Goal: Transaction & Acquisition: Purchase product/service

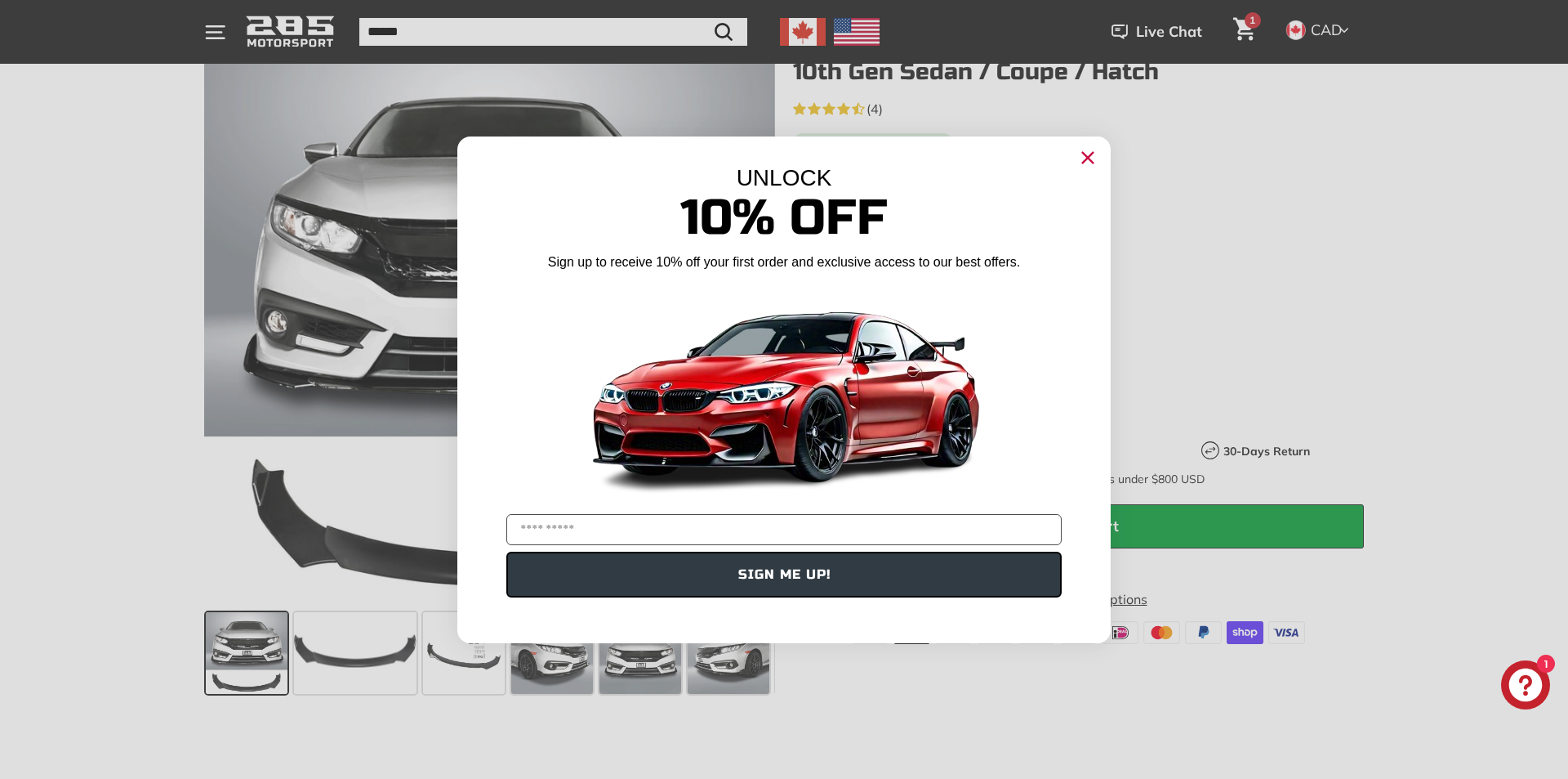
click at [1092, 158] on circle "Close dialog" at bounding box center [1087, 156] width 24 height 24
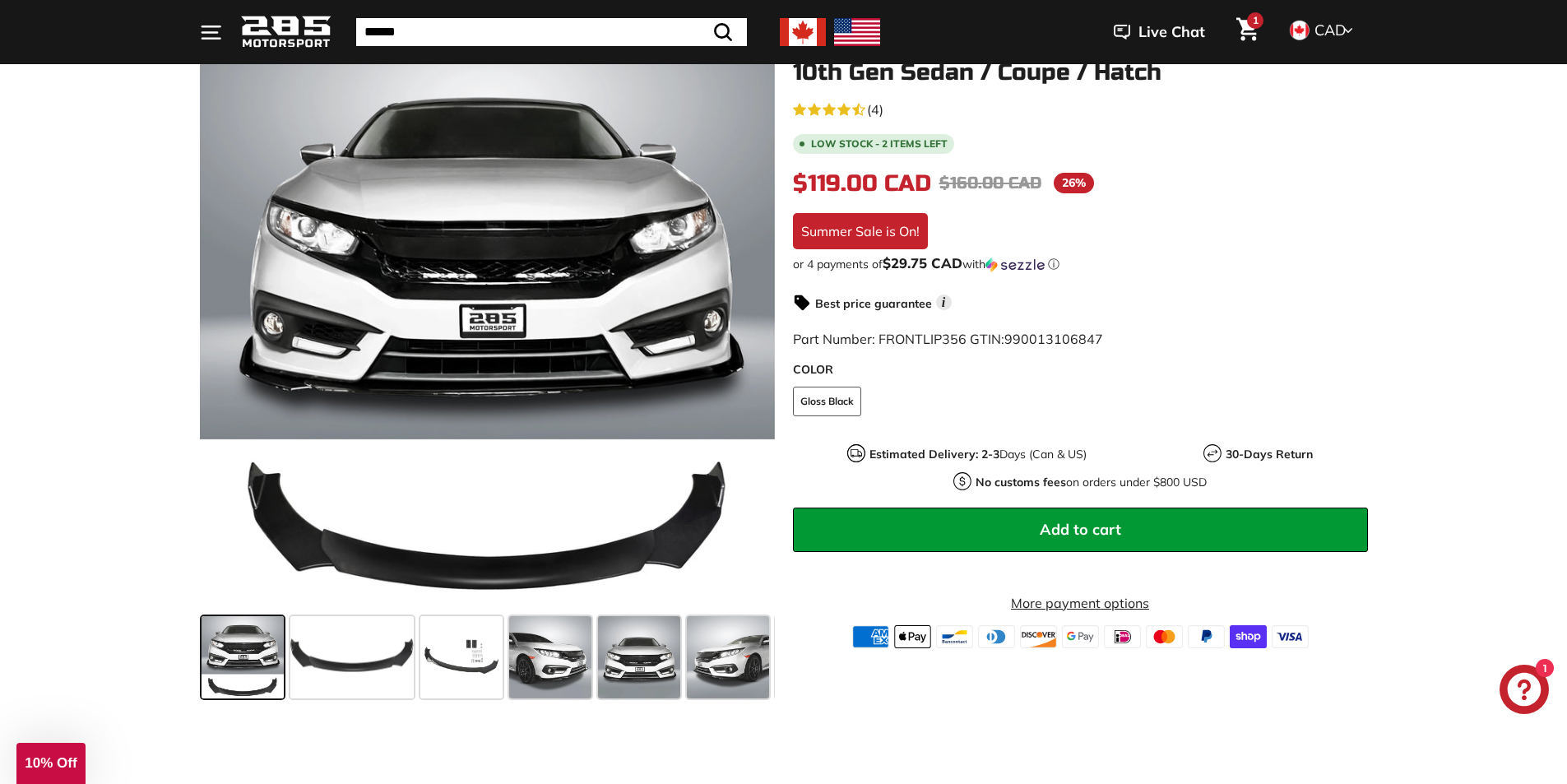
click at [1064, 535] on span "Add to cart" at bounding box center [1080, 529] width 82 height 19
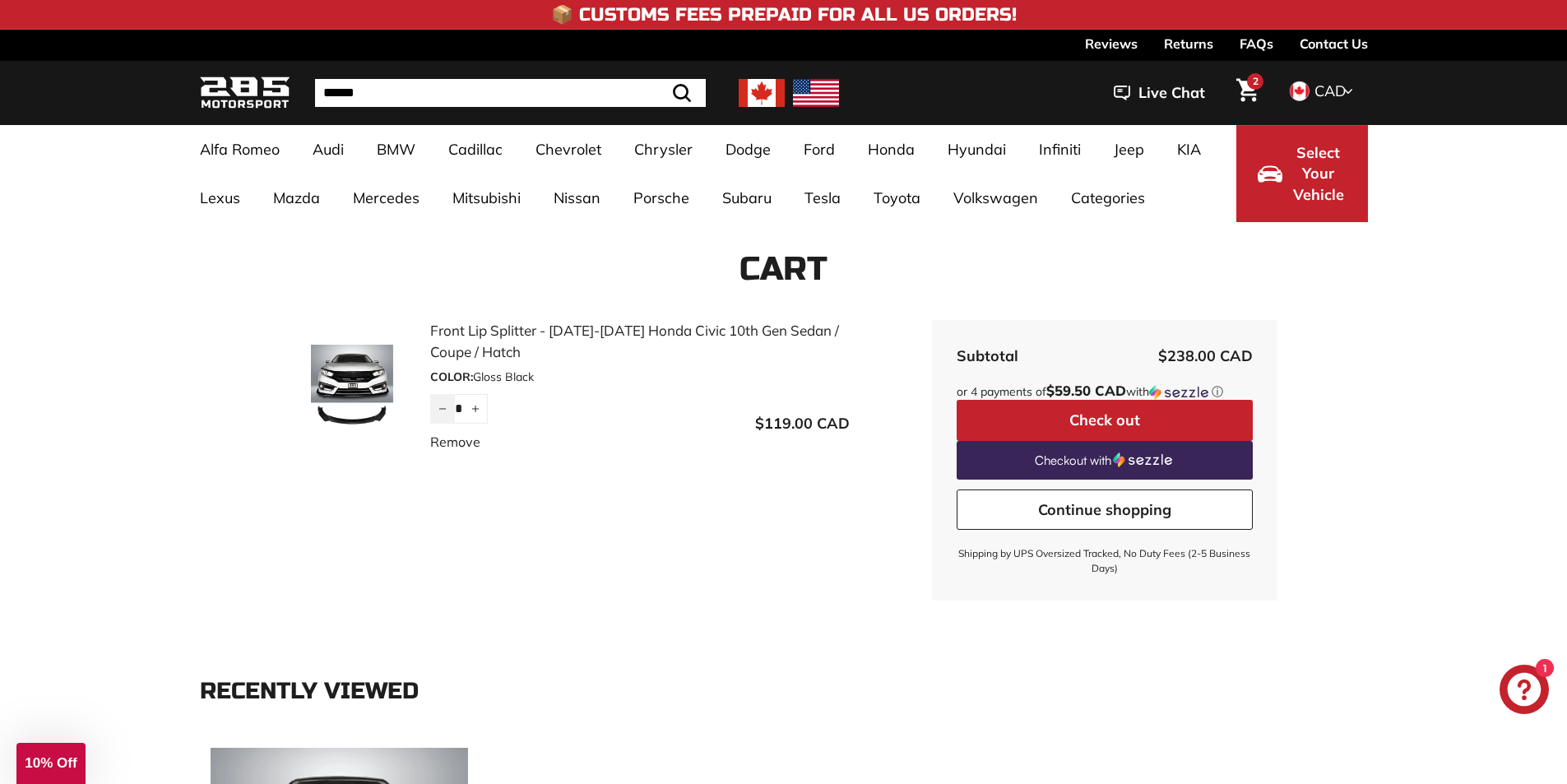
click at [435, 404] on button "−" at bounding box center [442, 409] width 25 height 29
type input "*"
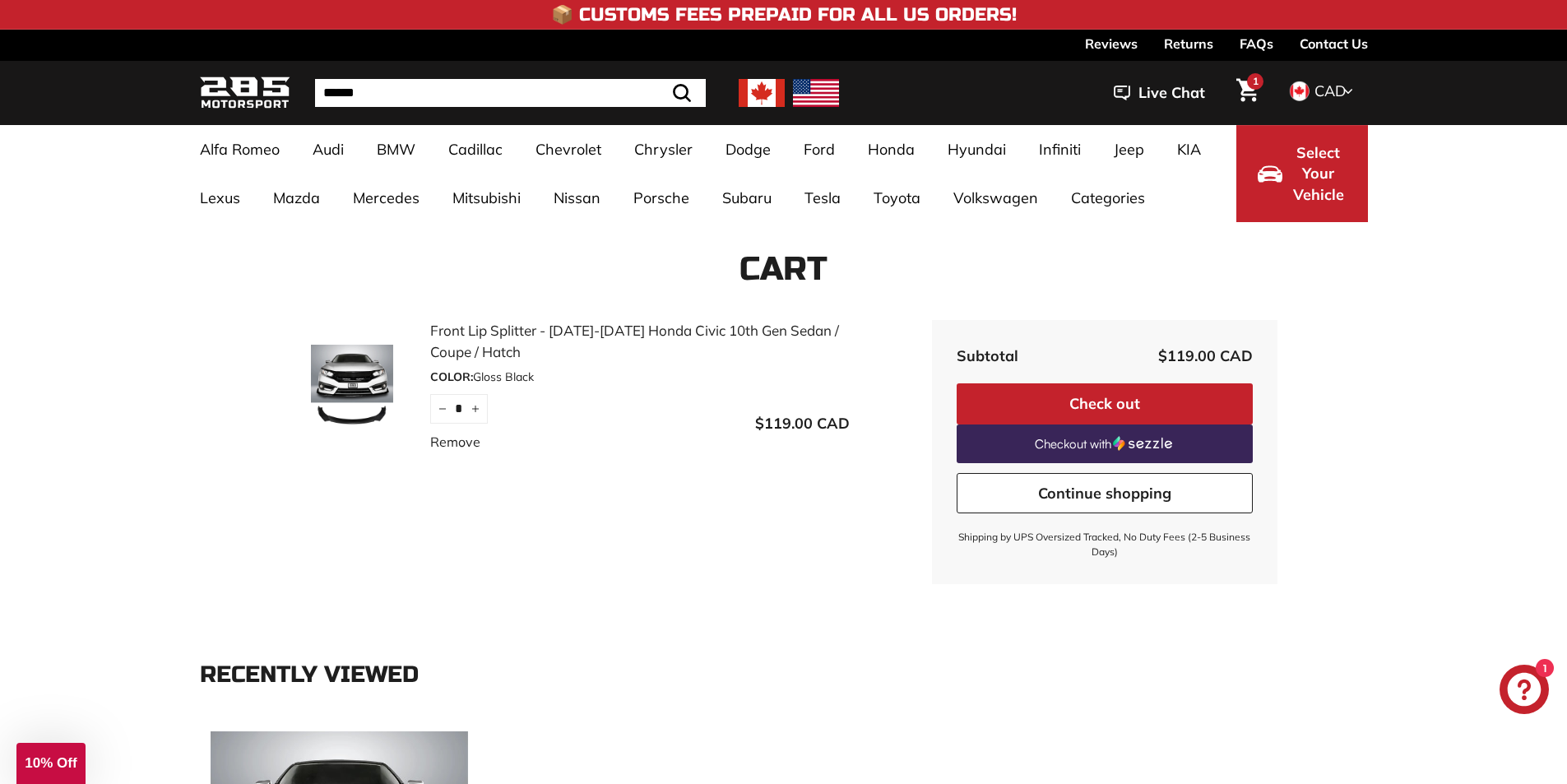
click at [1120, 406] on button "Check out" at bounding box center [1104, 404] width 296 height 41
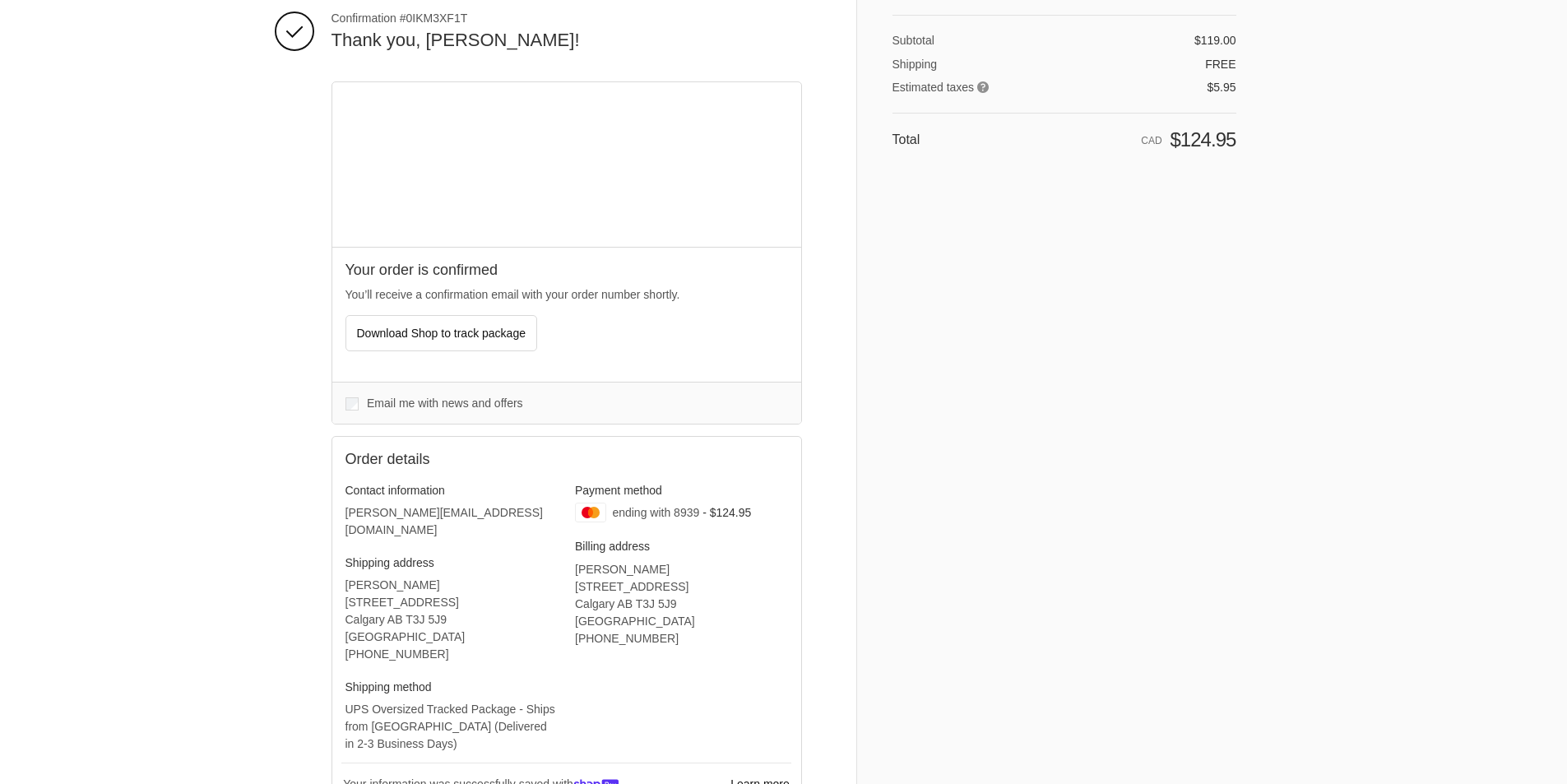
scroll to position [247, 0]
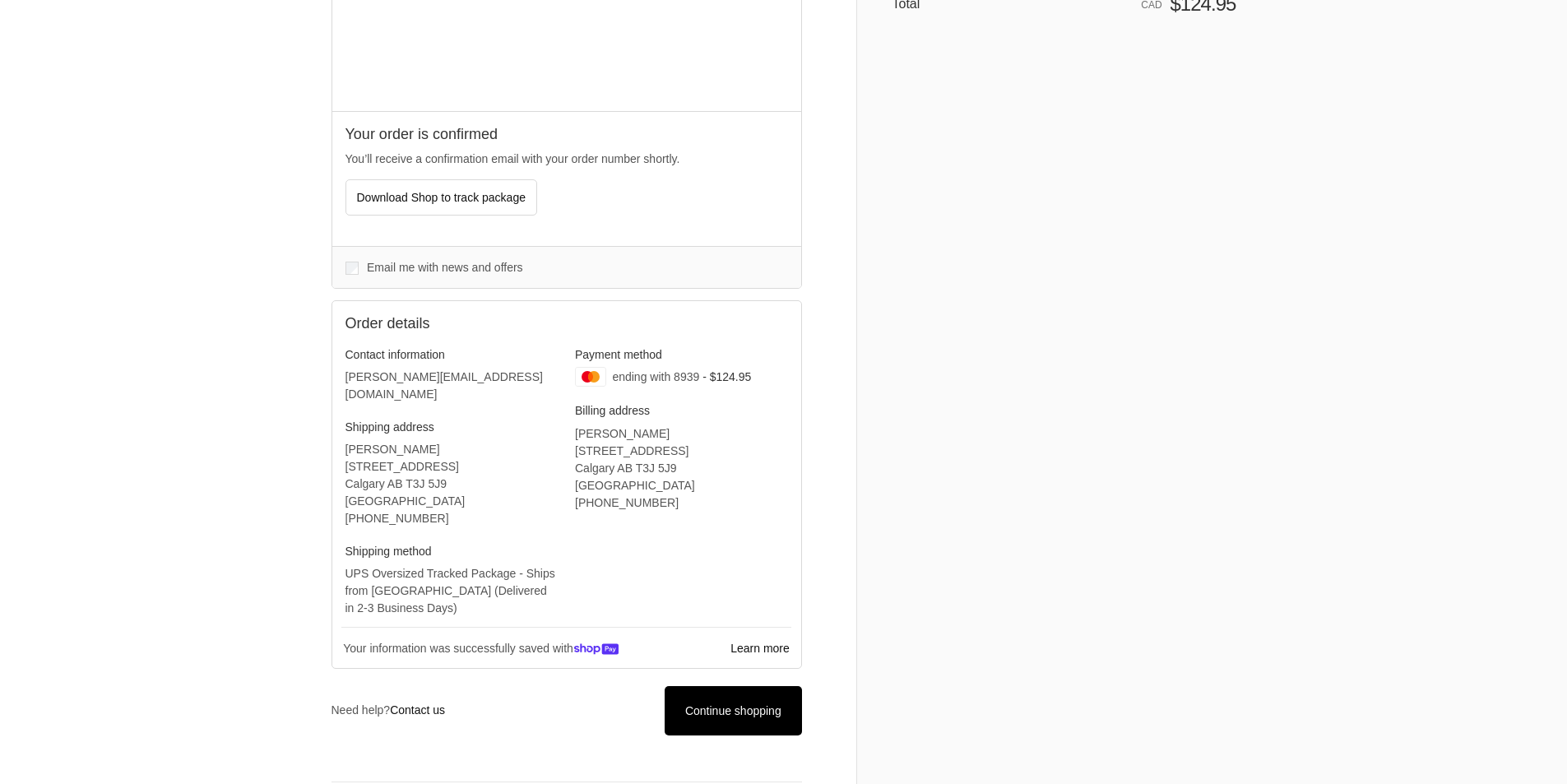
click at [701, 686] on link "Continue shopping" at bounding box center [732, 709] width 137 height 48
